Goal: Navigation & Orientation: Go to known website

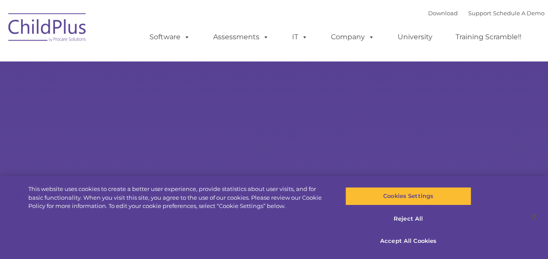
select select "MEDIUM"
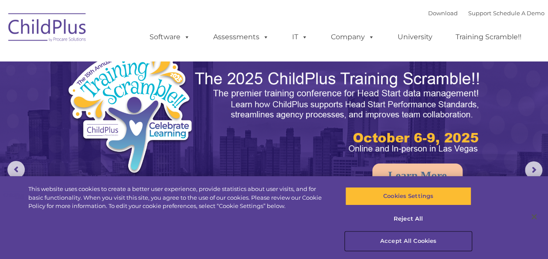
click at [429, 241] on button "Accept All Cookies" at bounding box center [409, 241] width 126 height 18
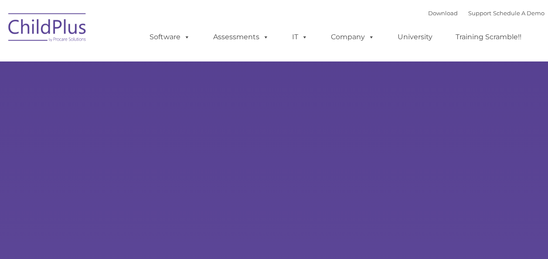
type input ""
select select "MEDIUM"
